Goal: Task Accomplishment & Management: Complete application form

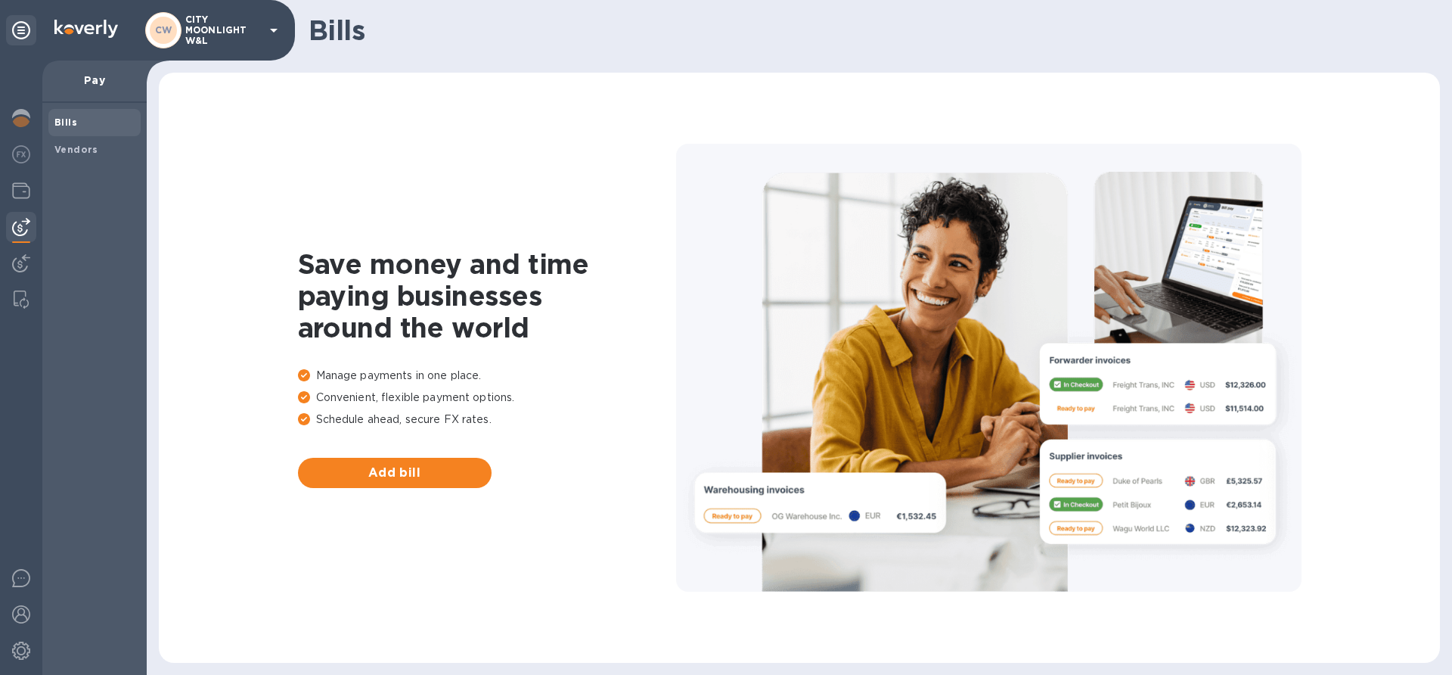
click at [75, 123] on div "Bills Vendors" at bounding box center [94, 136] width 92 height 54
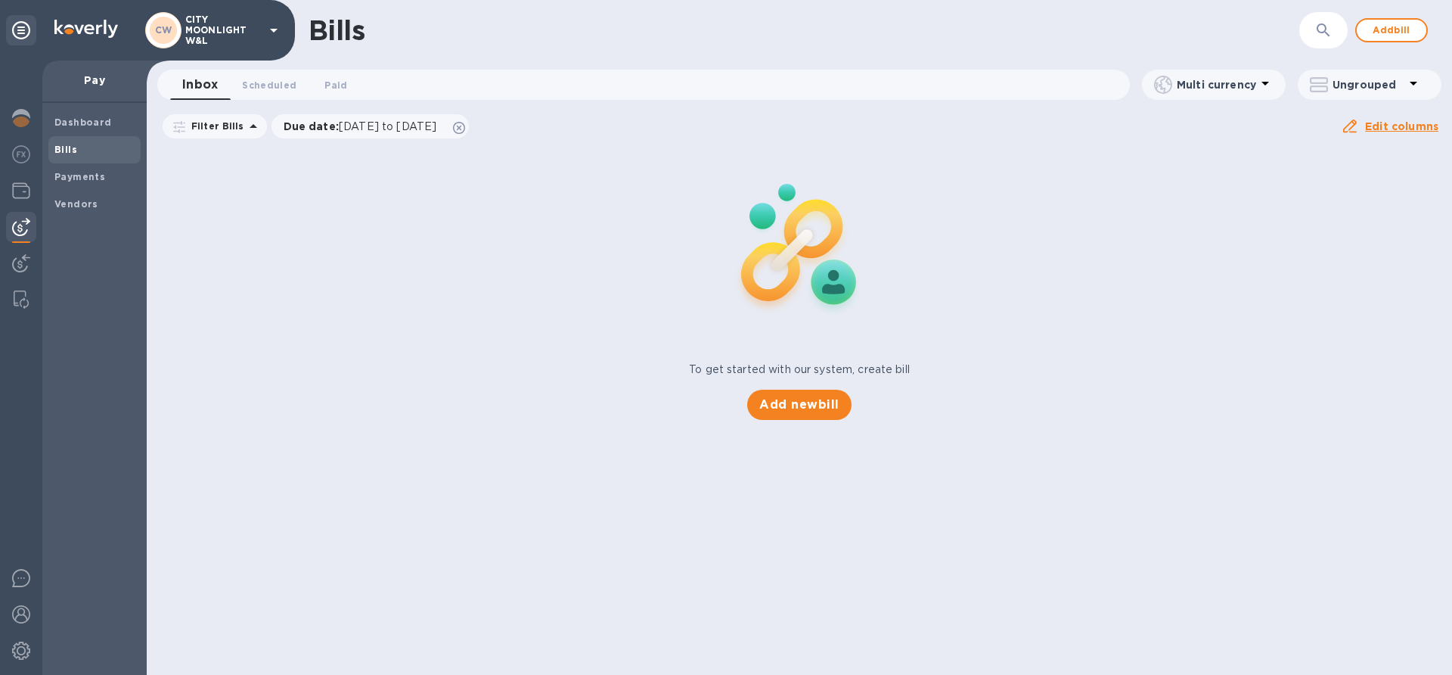
click at [64, 147] on b "Bills" at bounding box center [65, 149] width 23 height 11
click at [1380, 31] on span "Add bill" at bounding box center [1391, 30] width 45 height 18
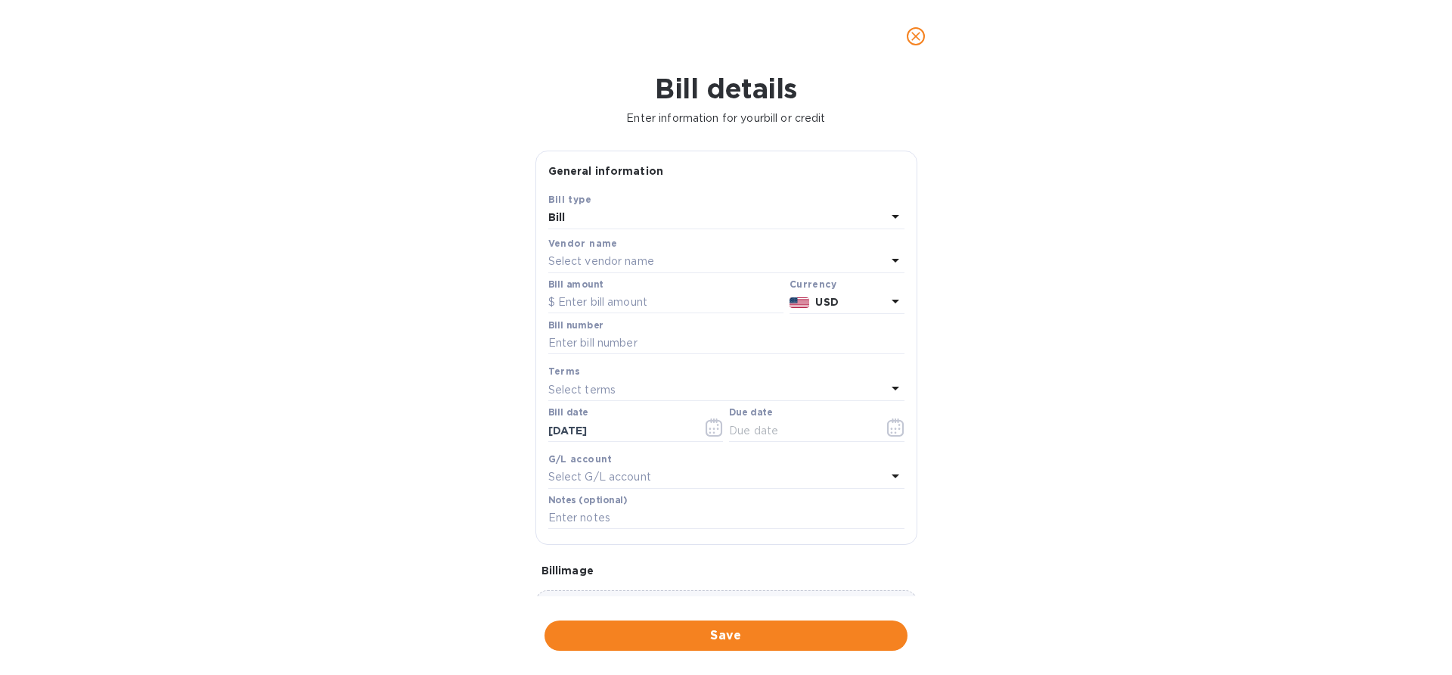
click at [582, 265] on p "Select vendor name" at bounding box center [601, 261] width 106 height 16
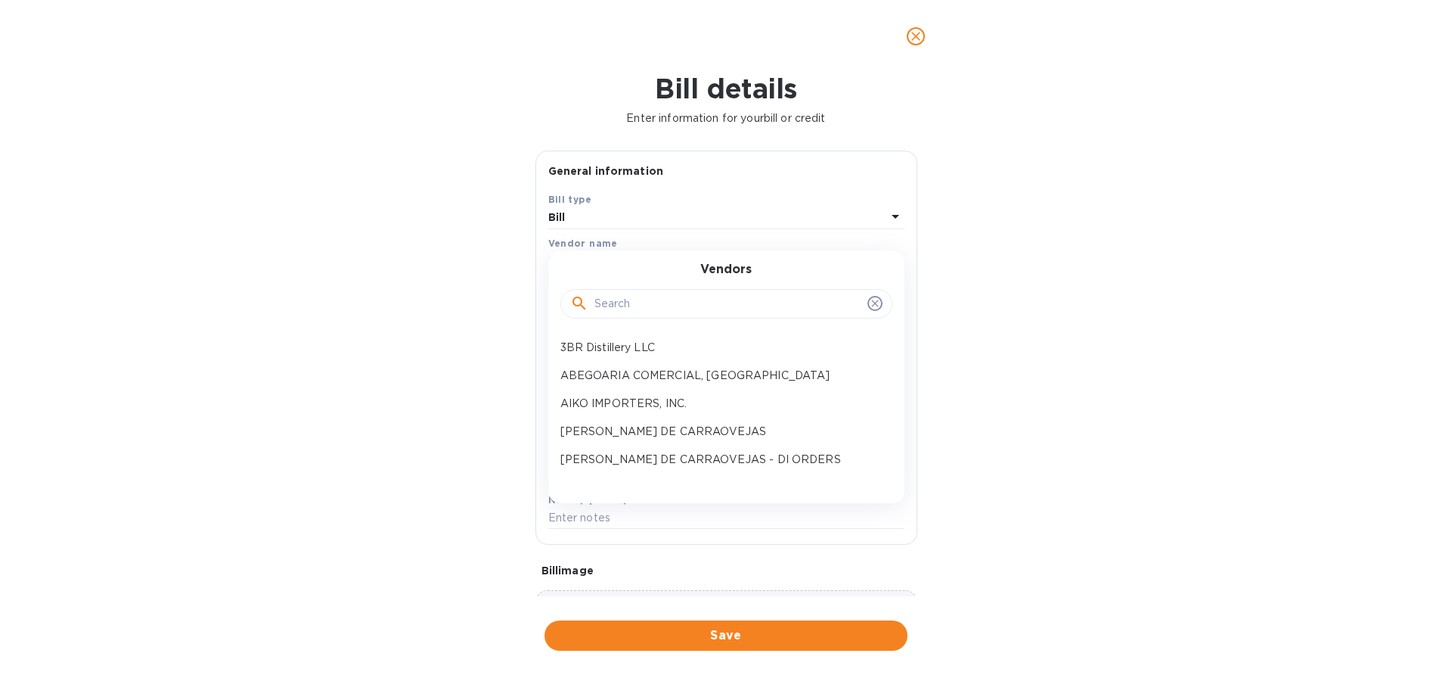
click at [637, 303] on input "text" at bounding box center [728, 304] width 267 height 23
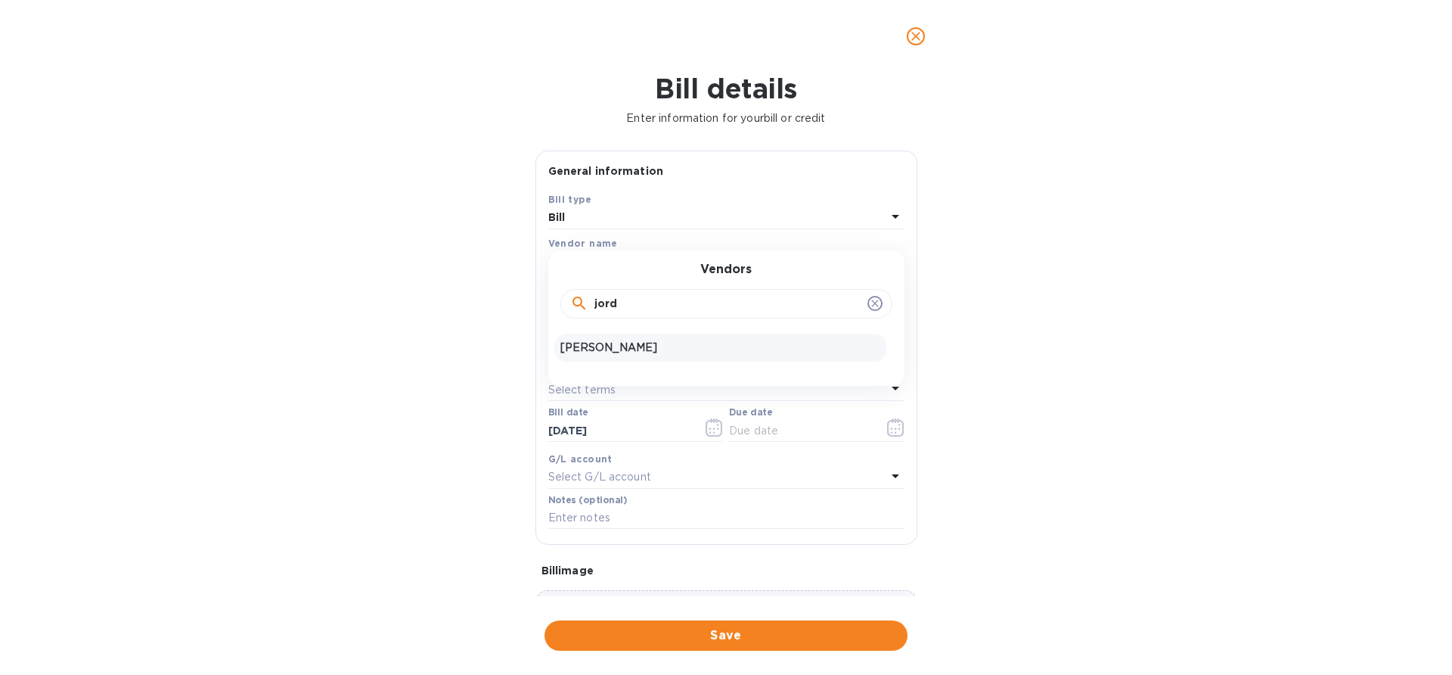
type input "jord"
click at [610, 346] on p "[PERSON_NAME]" at bounding box center [720, 348] width 320 height 16
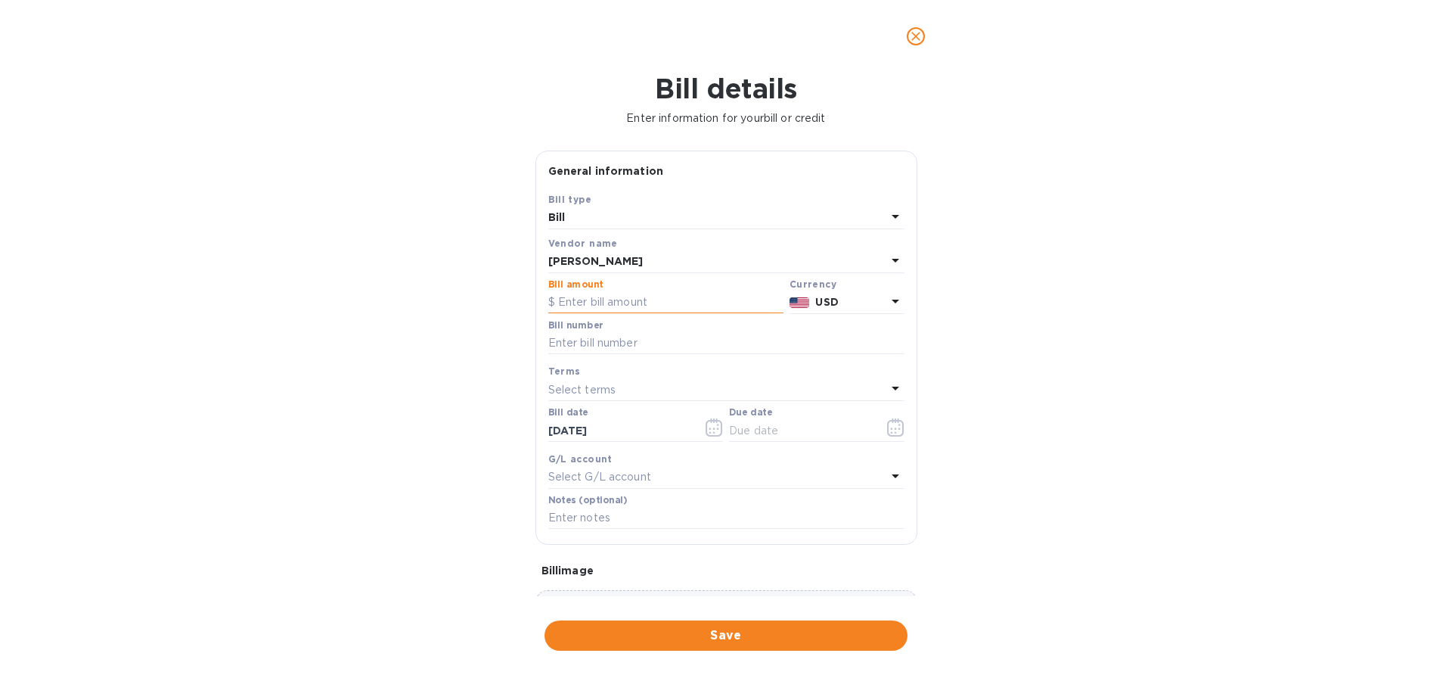
click at [591, 300] on input "text" at bounding box center [665, 302] width 235 height 23
type input "4,620"
click at [579, 338] on input "text" at bounding box center [726, 343] width 356 height 23
click at [433, 360] on div "Bill details Enter information for your bill or credit General information Save…" at bounding box center [726, 374] width 1452 height 602
click at [583, 346] on input "text" at bounding box center [726, 343] width 356 height 23
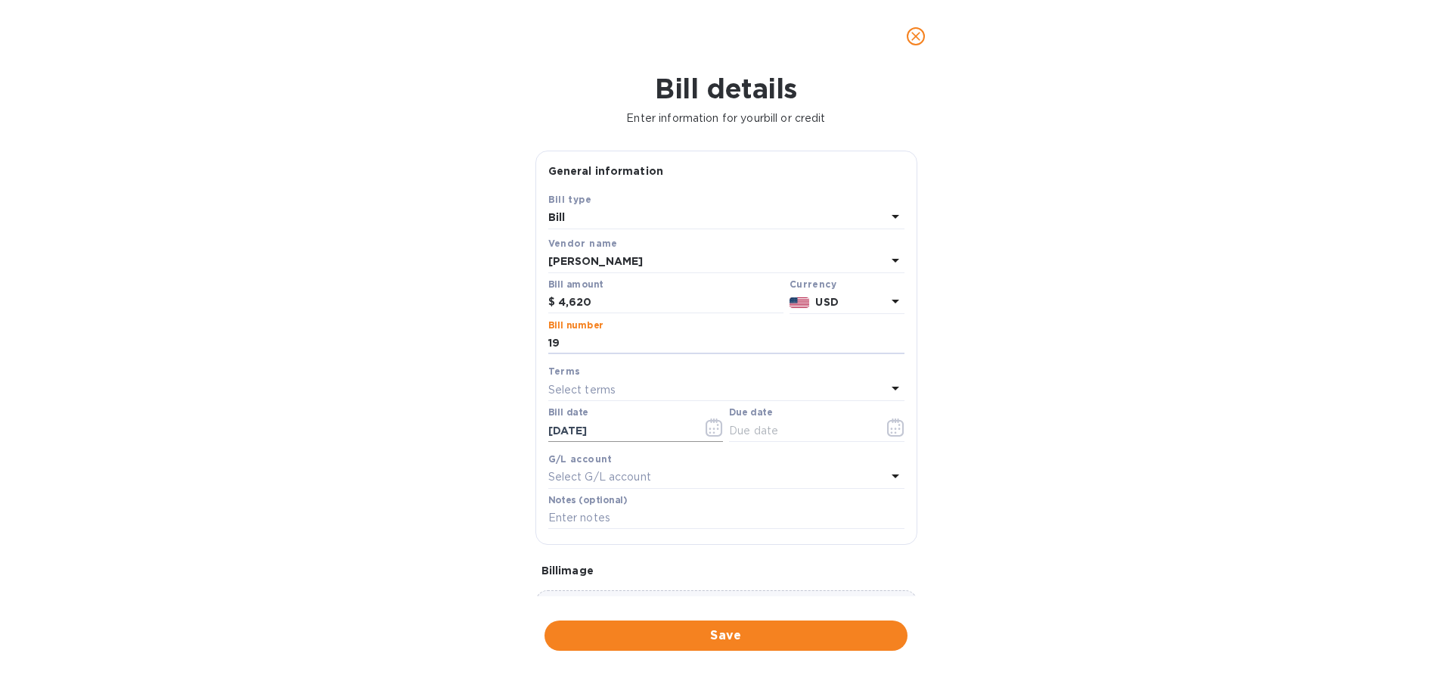
type input "19"
click at [701, 434] on button "button" at bounding box center [715, 427] width 36 height 36
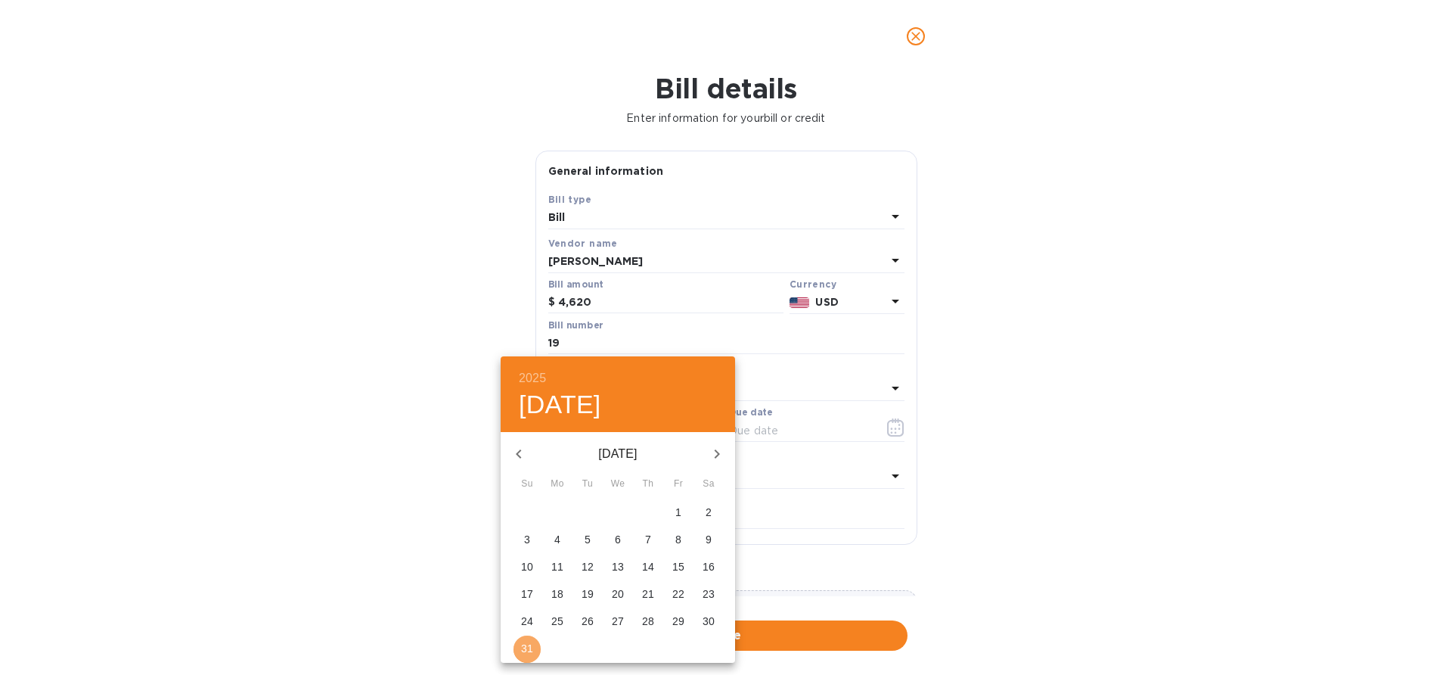
click at [525, 646] on p "31" at bounding box center [527, 648] width 12 height 15
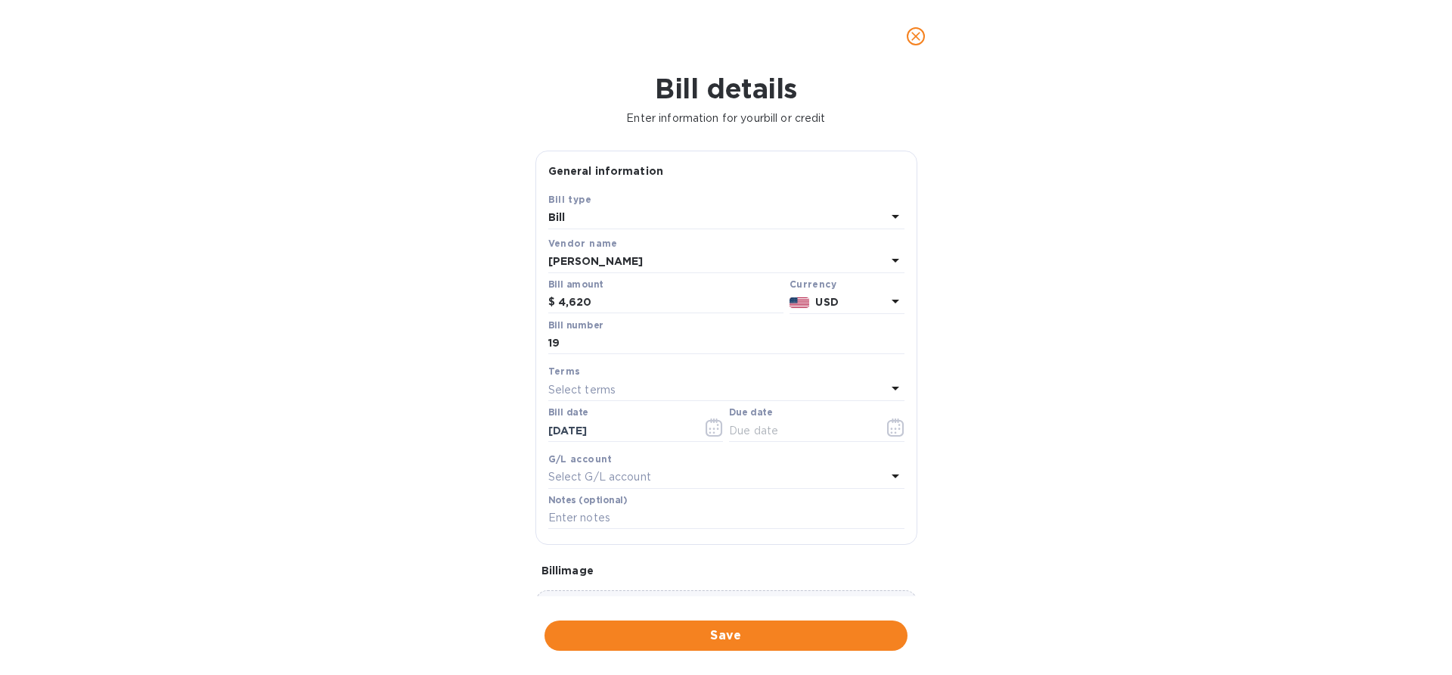
click at [765, 391] on div "Select terms" at bounding box center [717, 389] width 338 height 21
click at [641, 584] on p "Due upon receipt" at bounding box center [720, 588] width 320 height 16
type input "[DATE]"
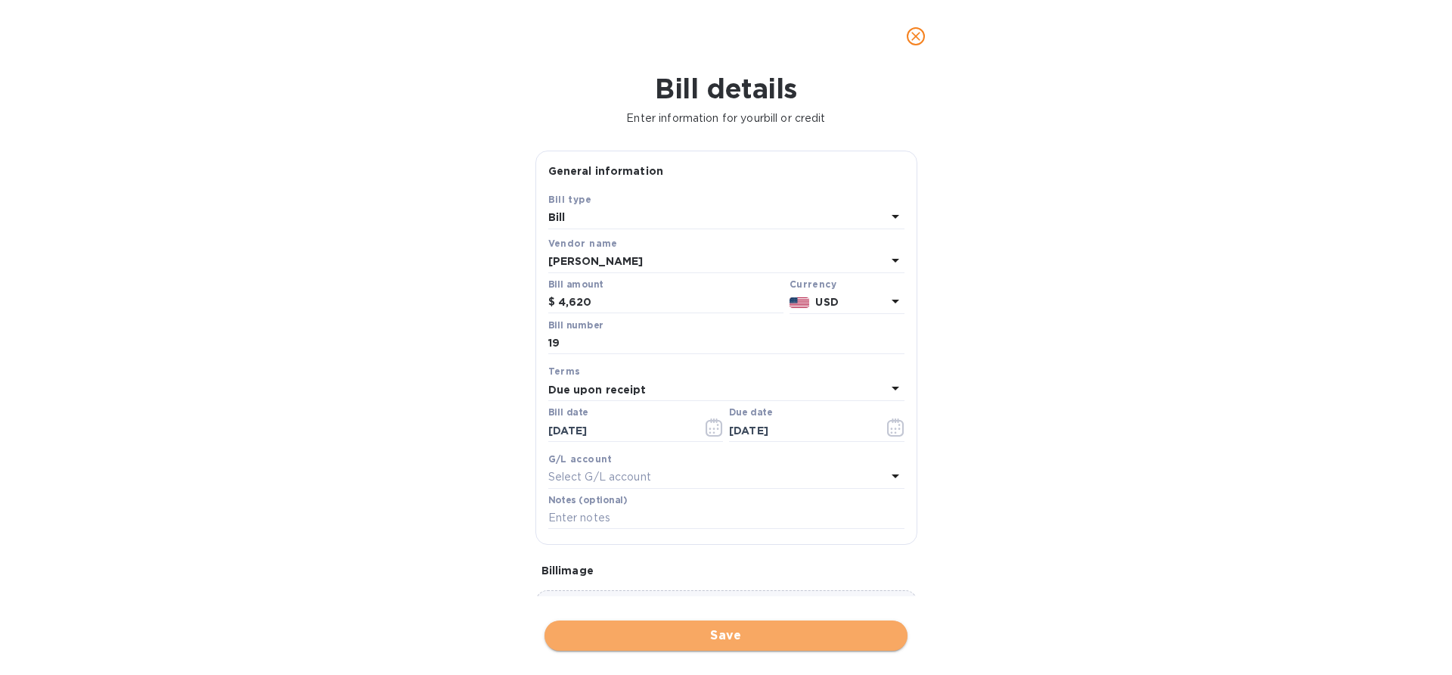
click at [608, 636] on span "Save" at bounding box center [726, 635] width 339 height 18
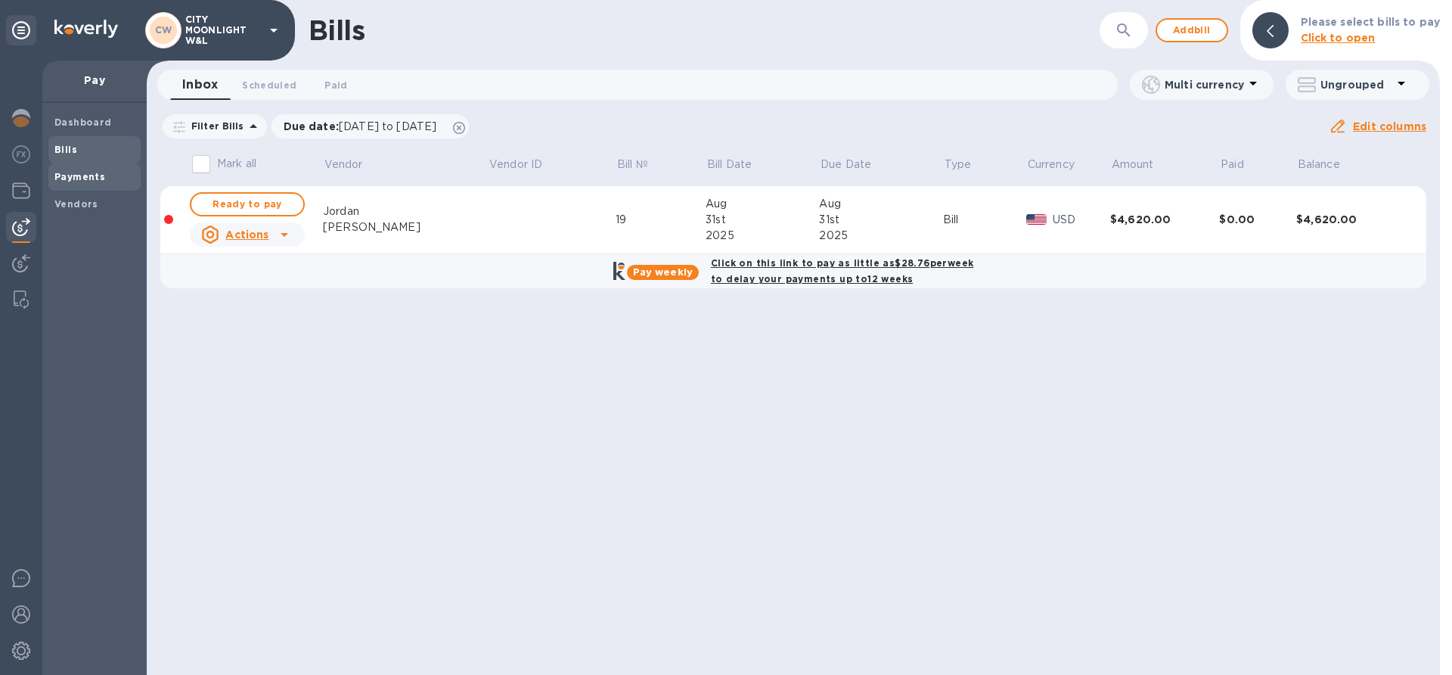
click at [62, 182] on b "Payments" at bounding box center [79, 176] width 51 height 11
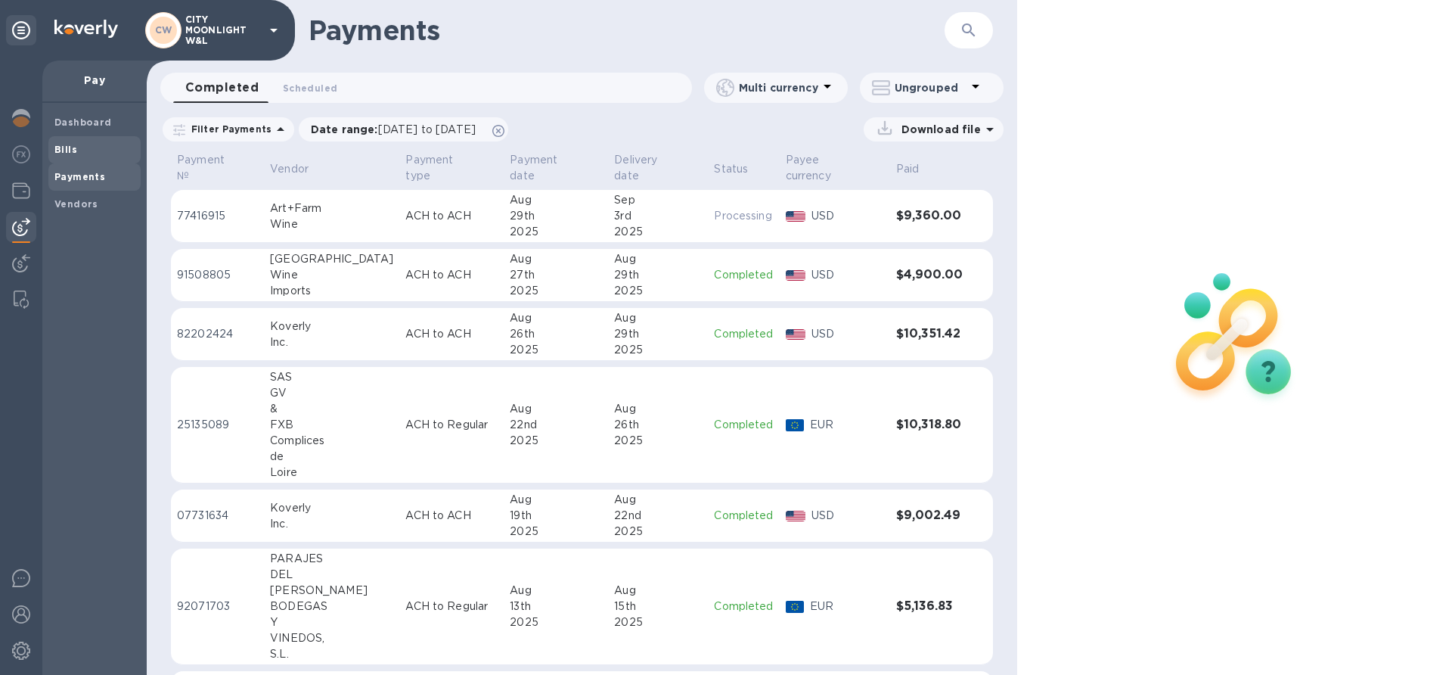
click at [76, 147] on span "Bills" at bounding box center [94, 149] width 80 height 15
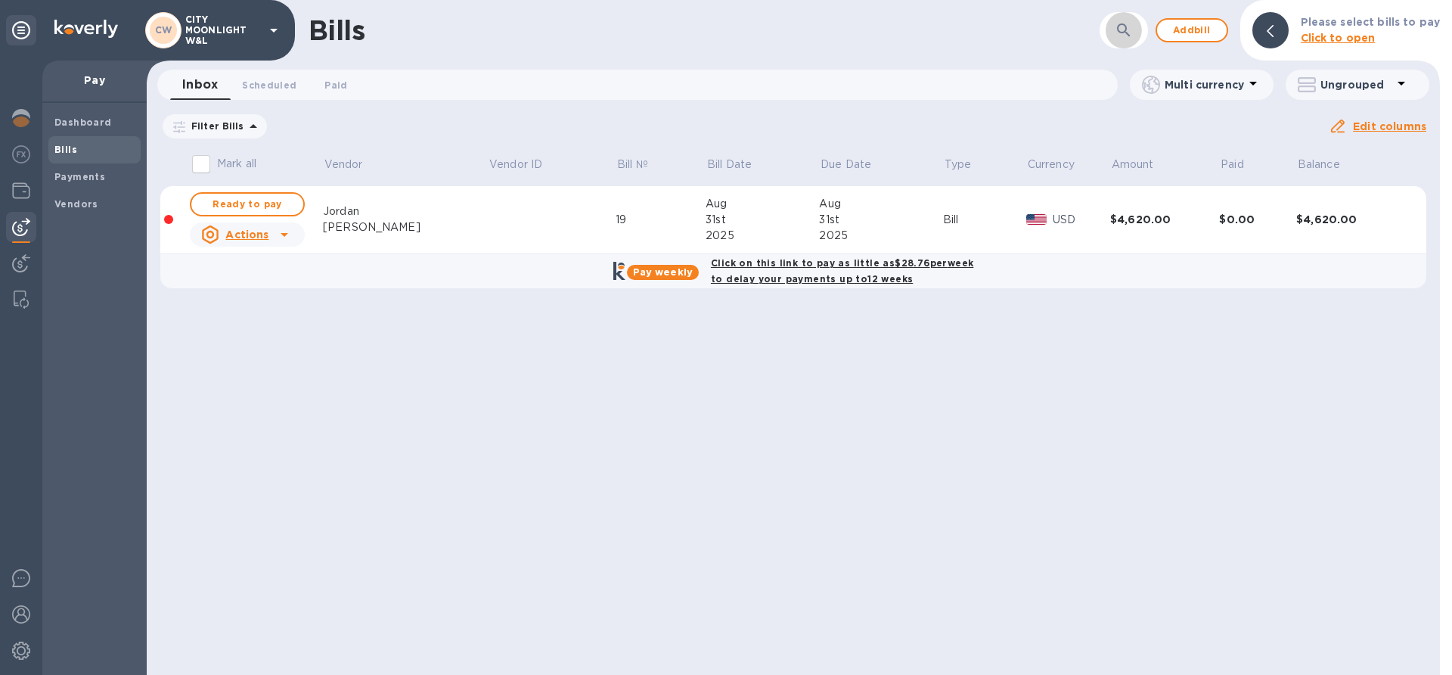
click at [1124, 33] on icon "button" at bounding box center [1124, 30] width 18 height 18
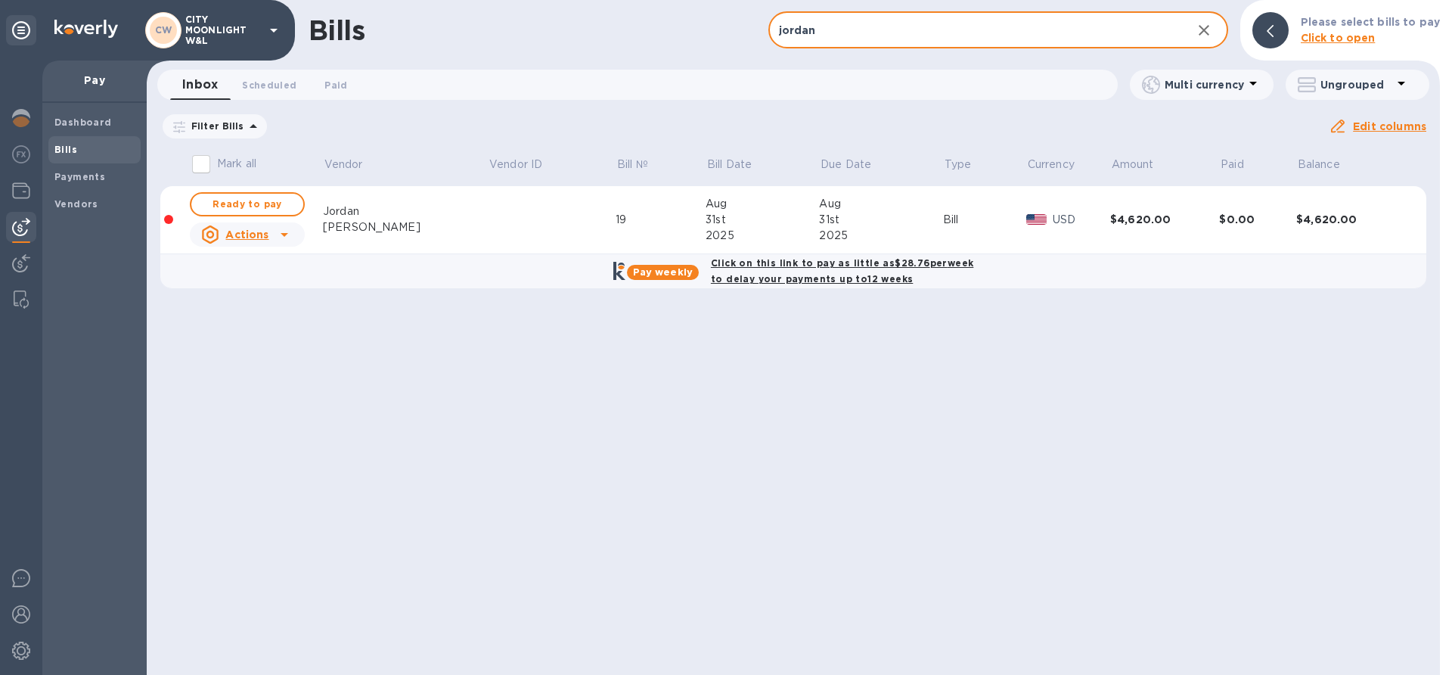
type input "jordan"
click at [250, 211] on span "Ready to pay" at bounding box center [247, 204] width 88 height 18
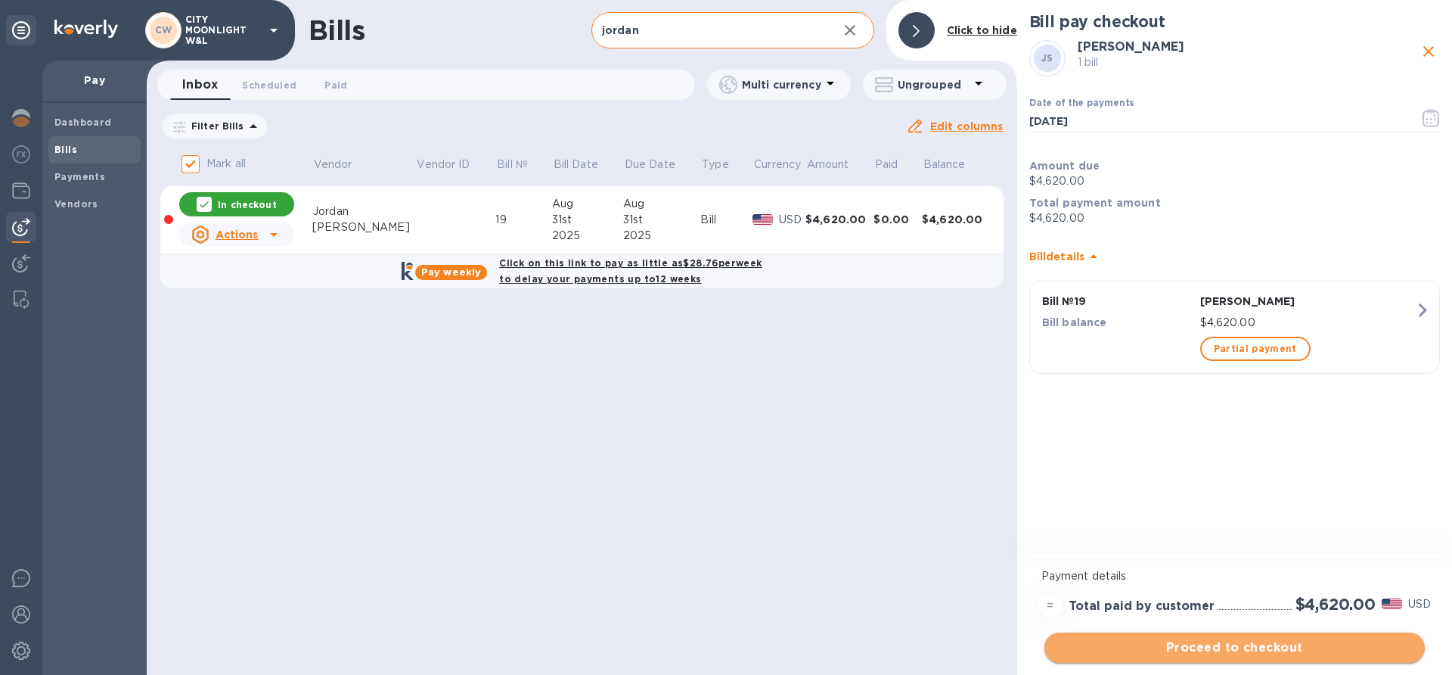
click at [1207, 649] on span "Proceed to checkout" at bounding box center [1235, 647] width 356 height 18
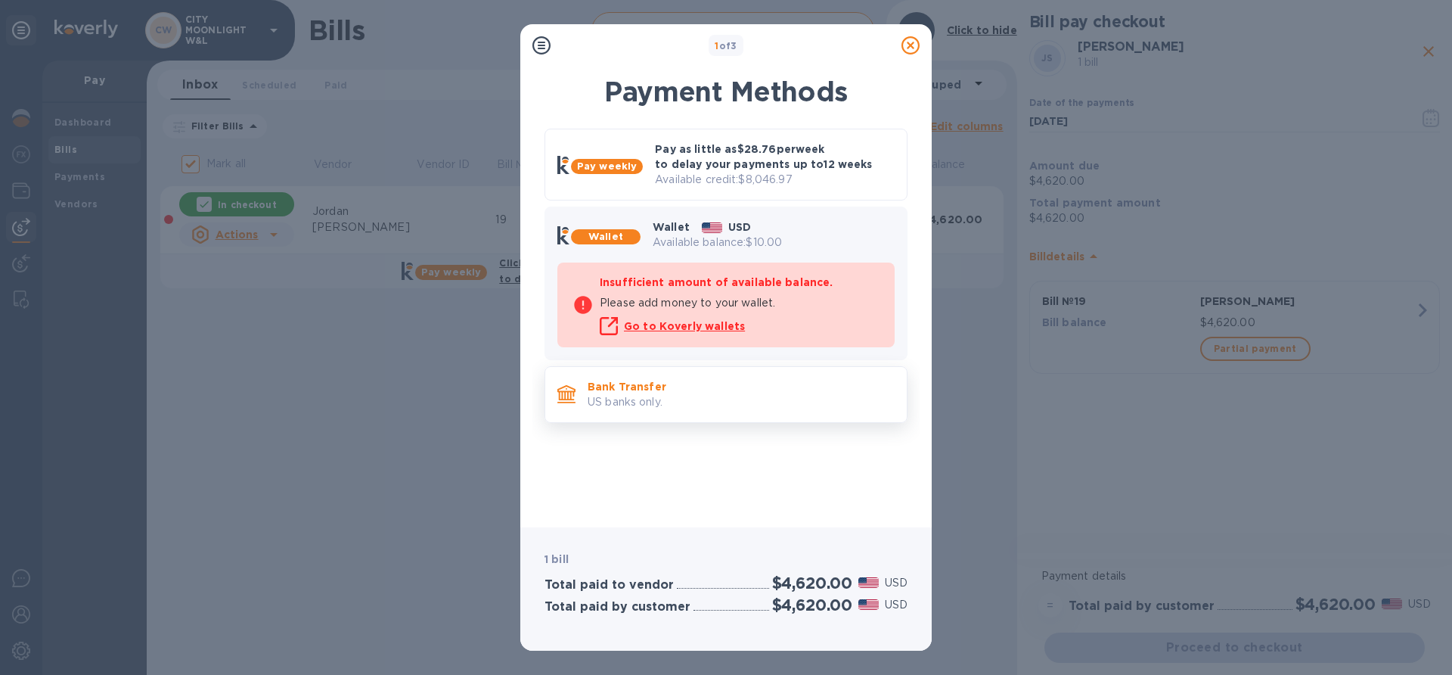
click at [655, 402] on p "US banks only." at bounding box center [741, 402] width 307 height 16
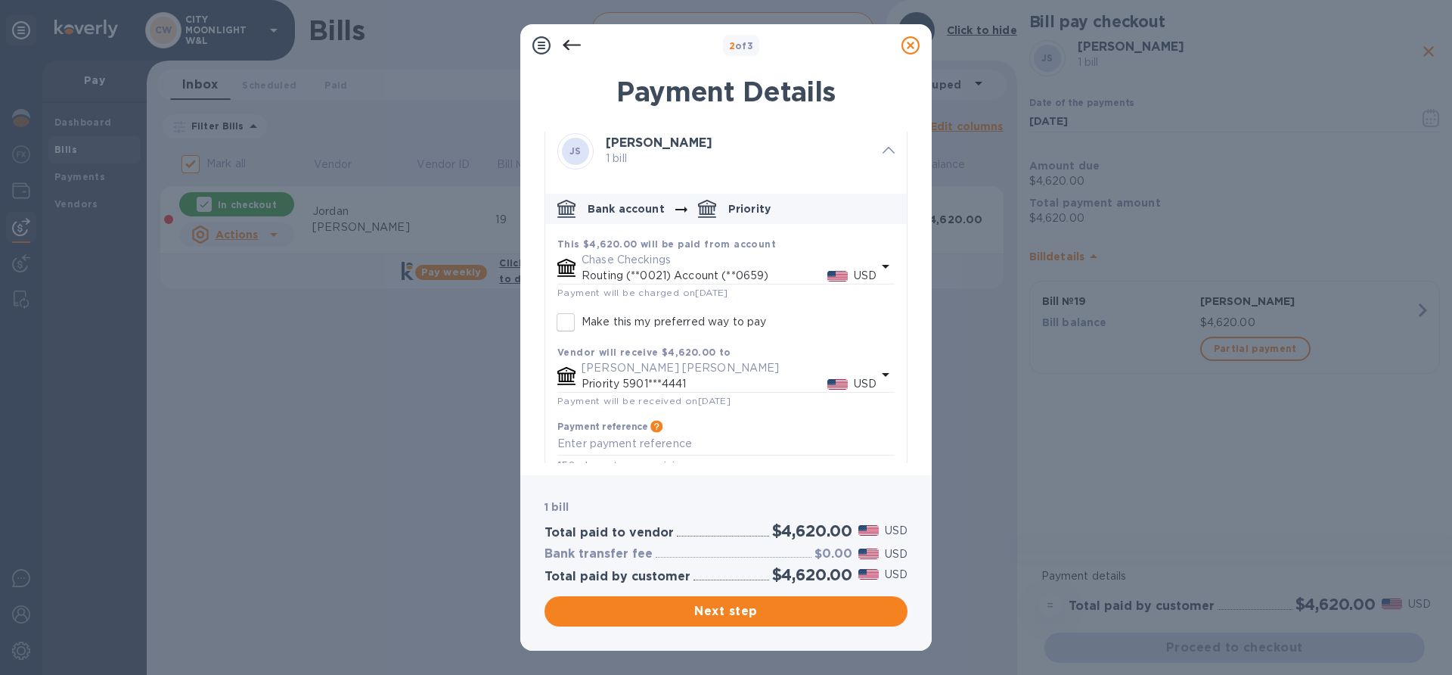
scroll to position [36, 0]
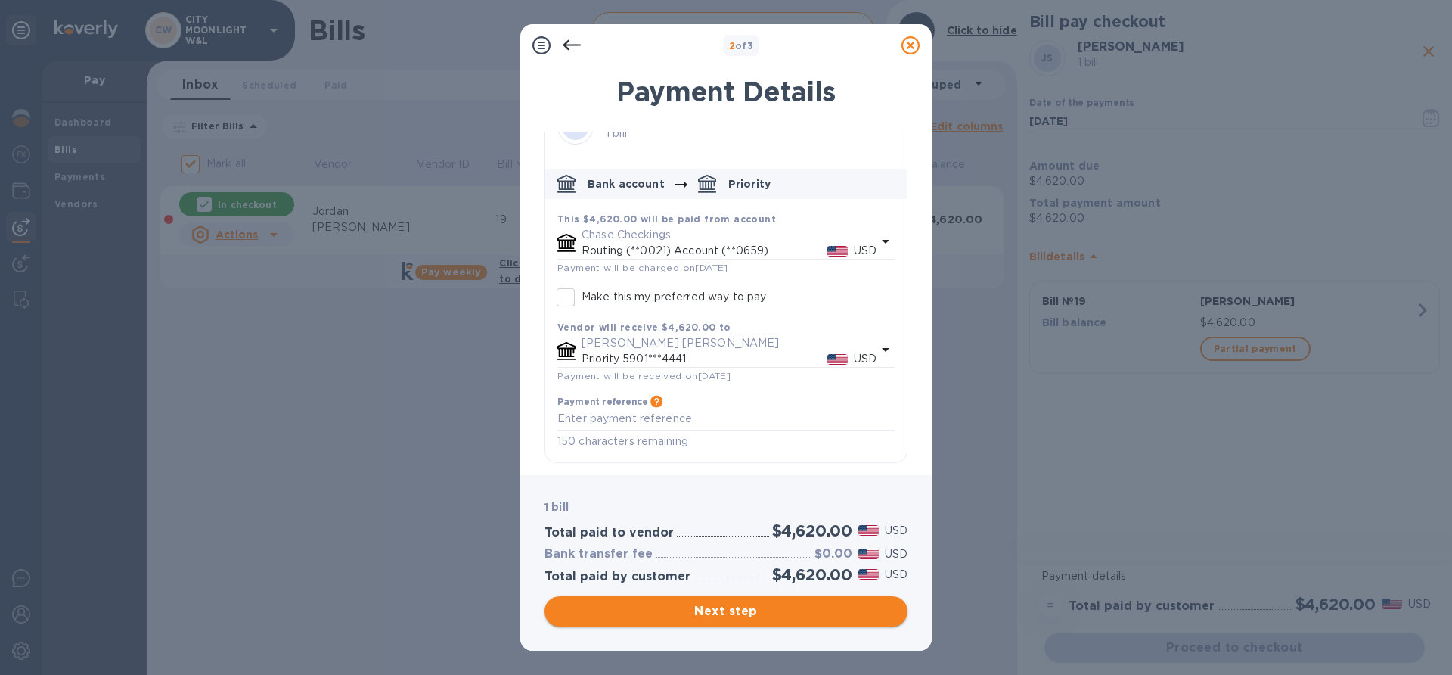
click at [680, 613] on span "Next step" at bounding box center [726, 611] width 339 height 18
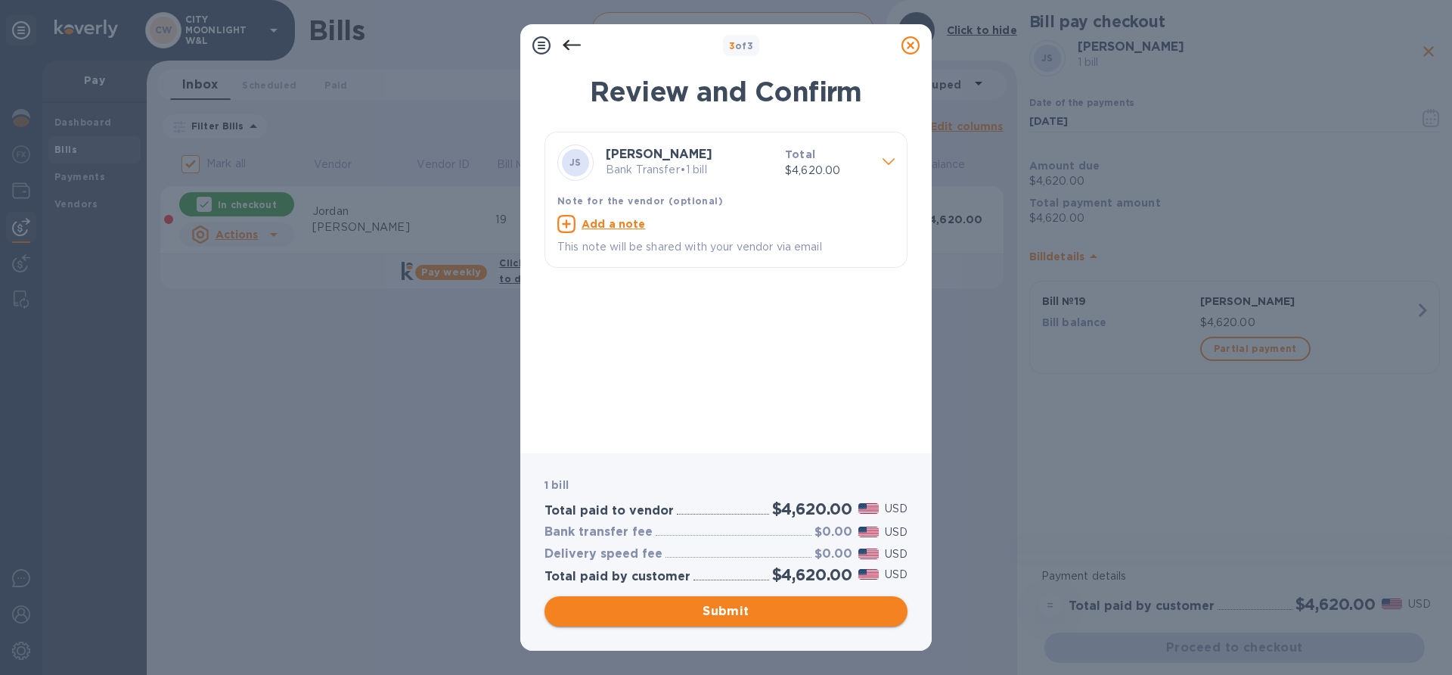
click at [680, 613] on span "Submit" at bounding box center [726, 611] width 339 height 18
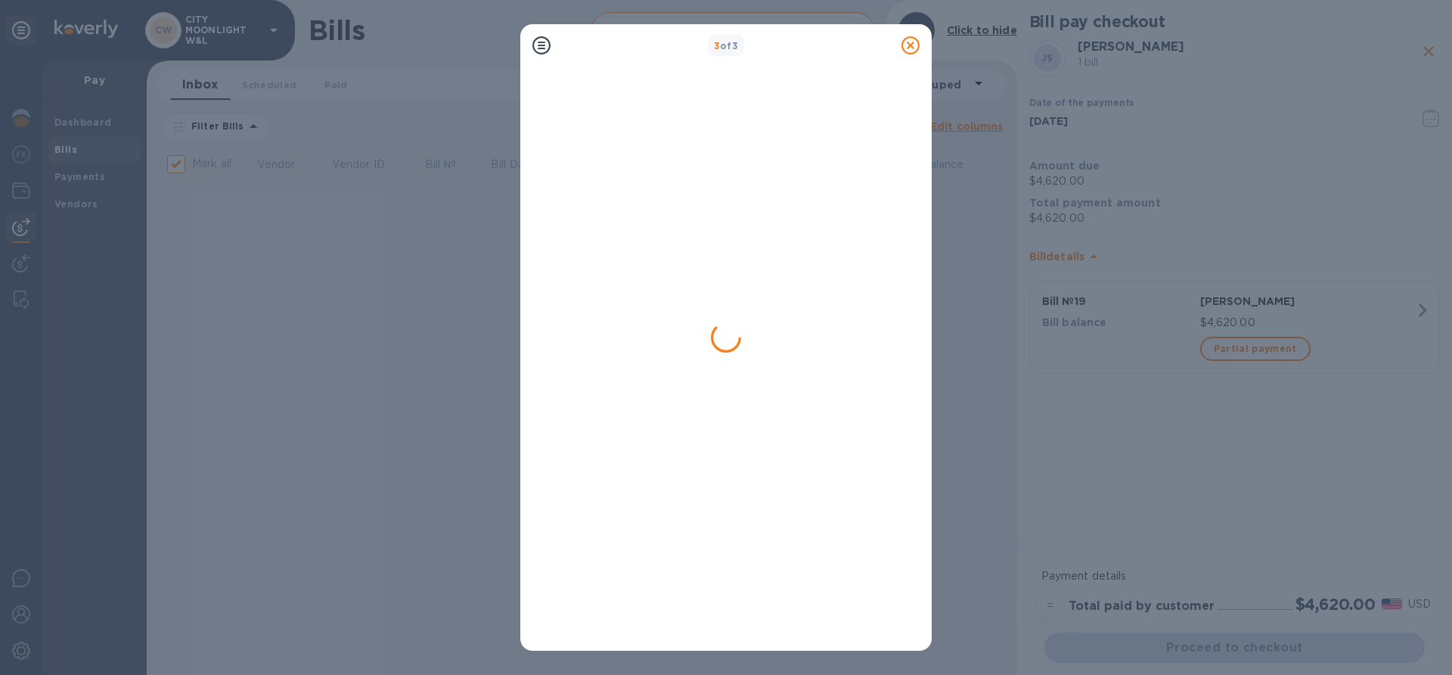
checkbox input "false"
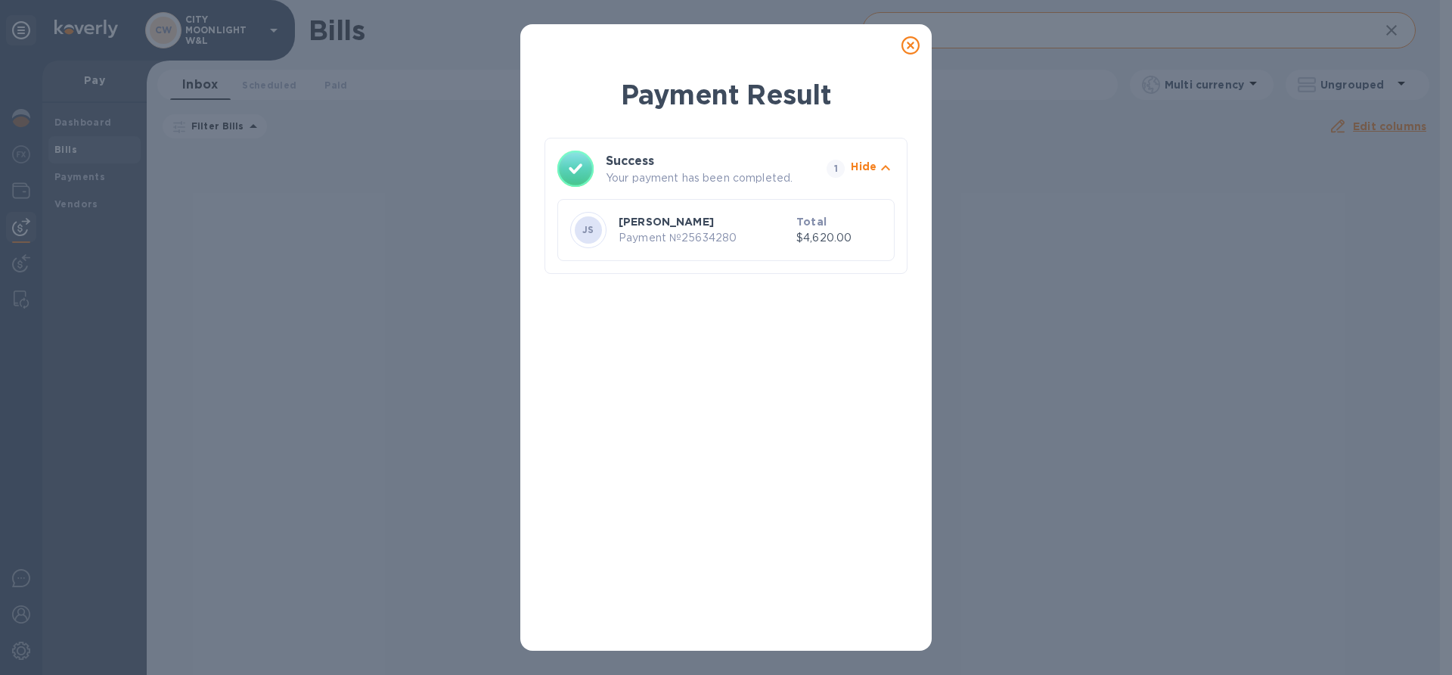
click at [911, 49] on icon at bounding box center [911, 45] width 18 height 18
